Goal: Check status: Check status

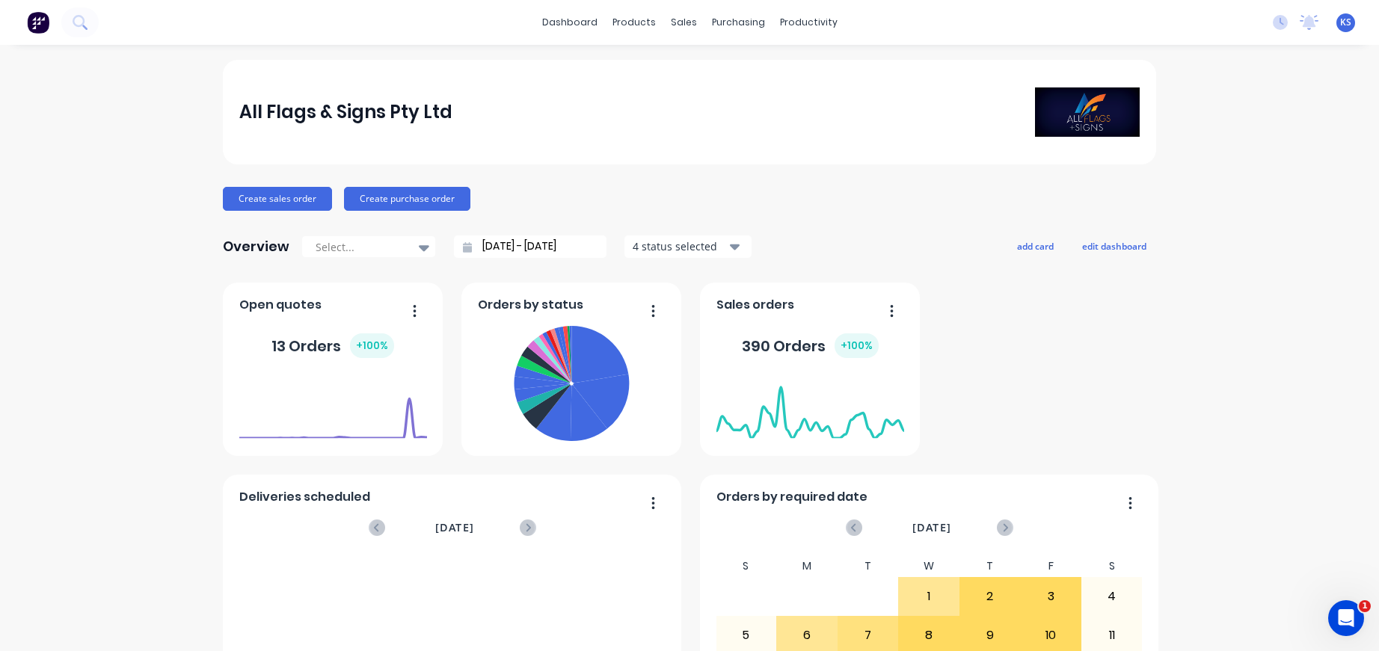
click at [122, 28] on div "dashboard products sales purchasing productivity dashboard products Product Cat…" at bounding box center [689, 22] width 1379 height 45
click at [99, 16] on div "dashboard products sales purchasing productivity dashboard products Product Cat…" at bounding box center [689, 22] width 1379 height 45
click at [91, 24] on button at bounding box center [79, 22] width 37 height 30
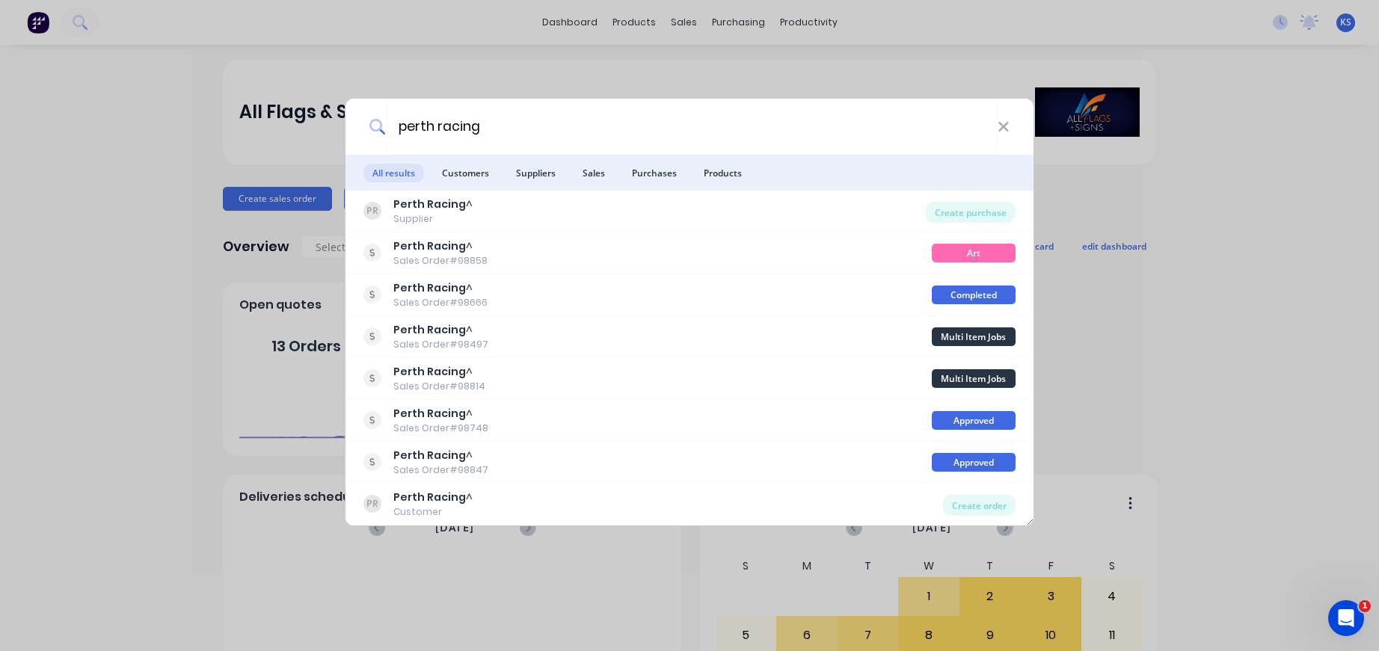
type input "perth racing"
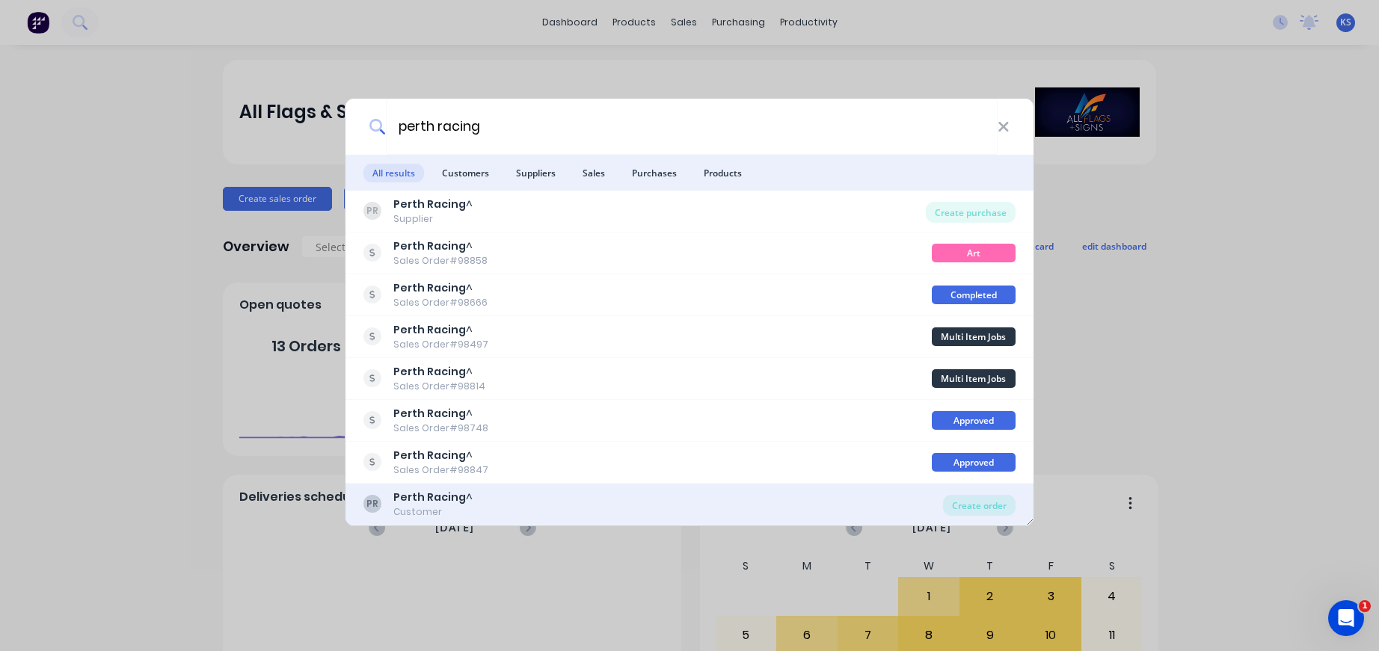
click at [450, 516] on div "Customer" at bounding box center [432, 512] width 79 height 13
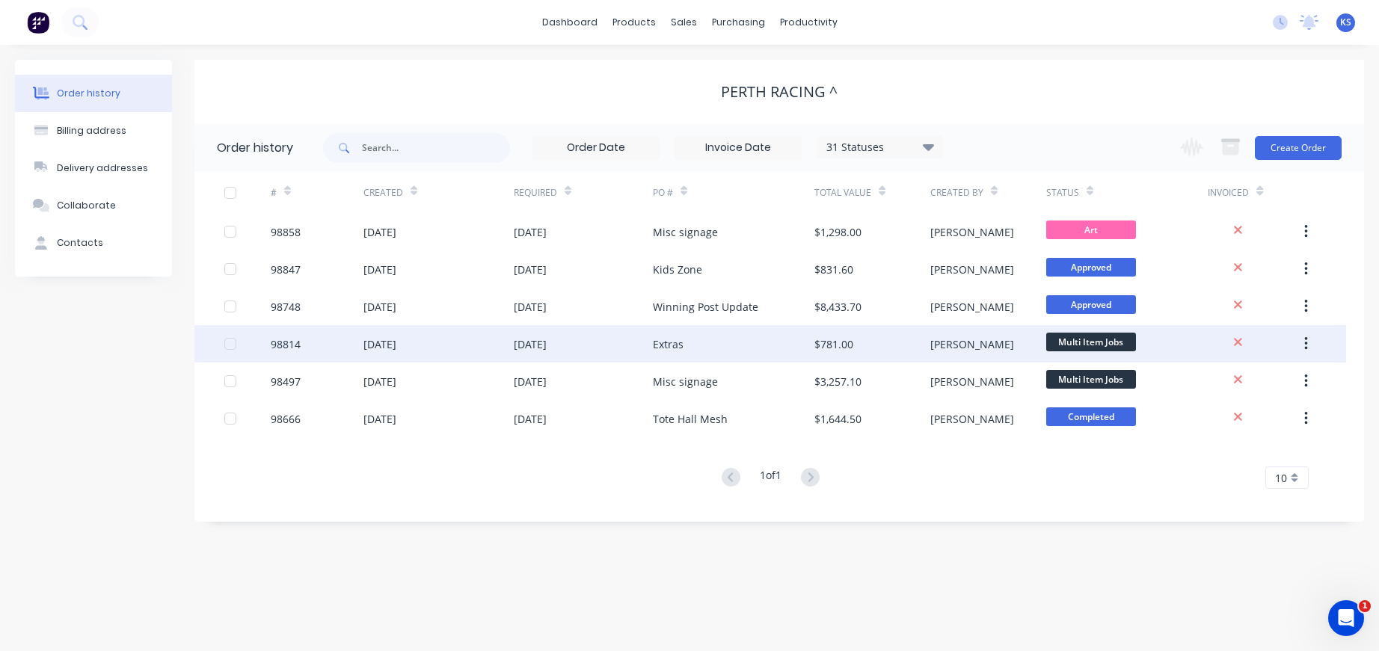
click at [396, 344] on div "[DATE]" at bounding box center [379, 345] width 33 height 16
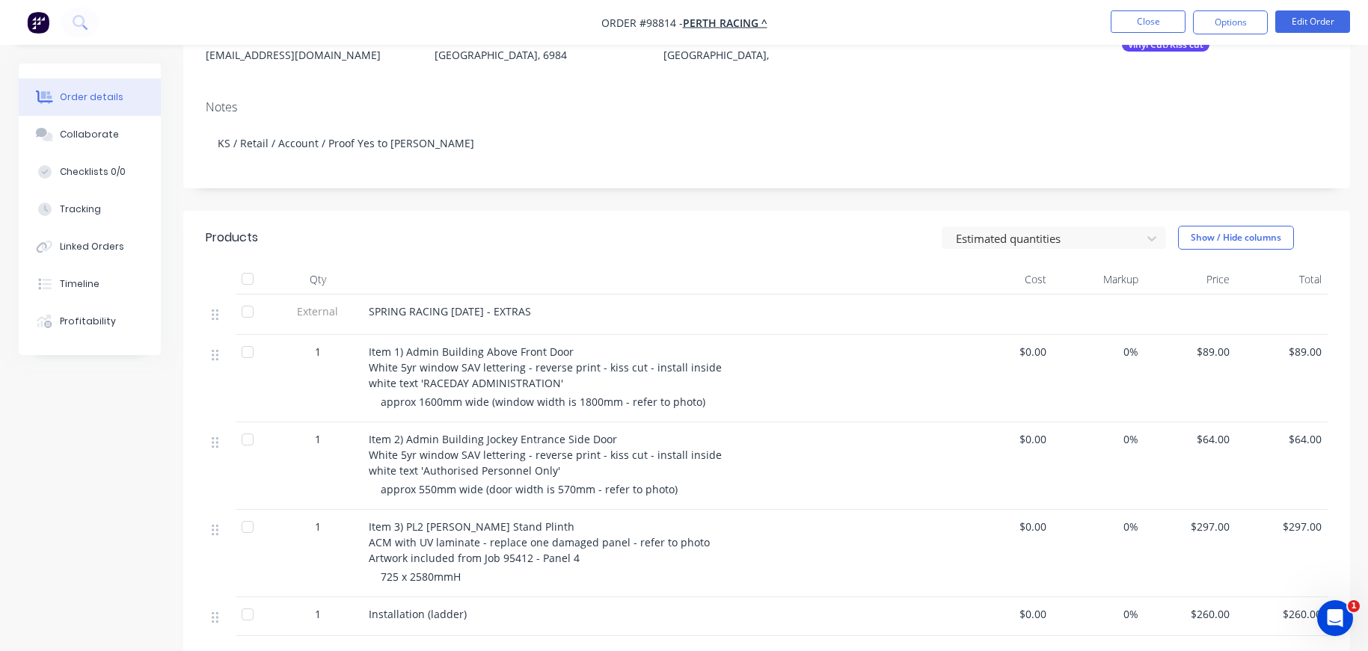
scroll to position [224, 0]
